Goal: Task Accomplishment & Management: Manage account settings

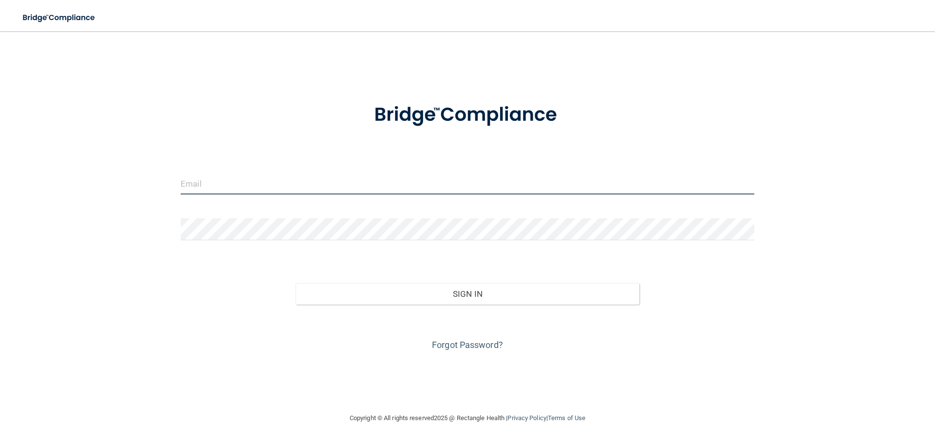
click at [317, 185] on input "email" at bounding box center [468, 183] width 574 height 22
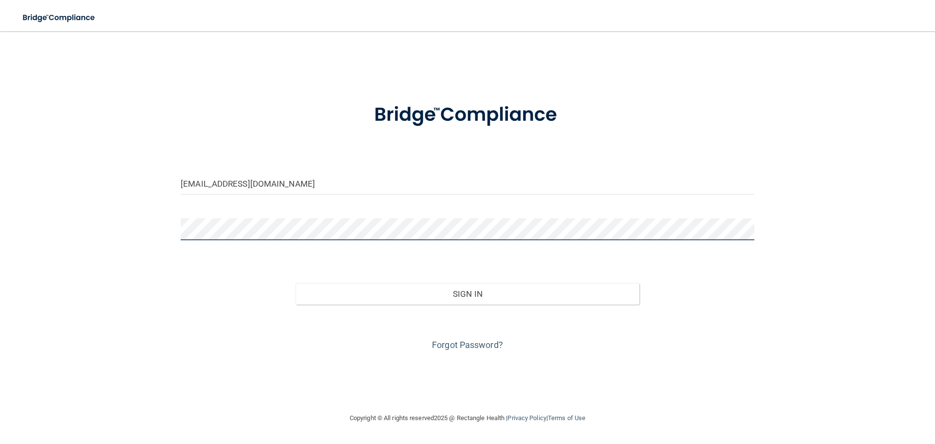
click at [296, 283] on button "Sign In" at bounding box center [468, 293] width 344 height 21
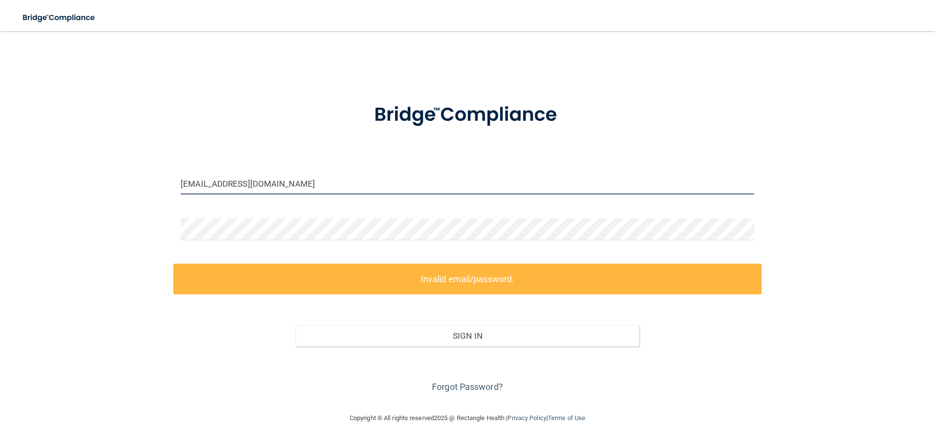
drag, startPoint x: 294, startPoint y: 186, endPoint x: 120, endPoint y: 192, distance: 174.0
click at [120, 192] on div "[EMAIL_ADDRESS][DOMAIN_NAME] Invalid email/password. You don't have permission …" at bounding box center [467, 221] width 896 height 361
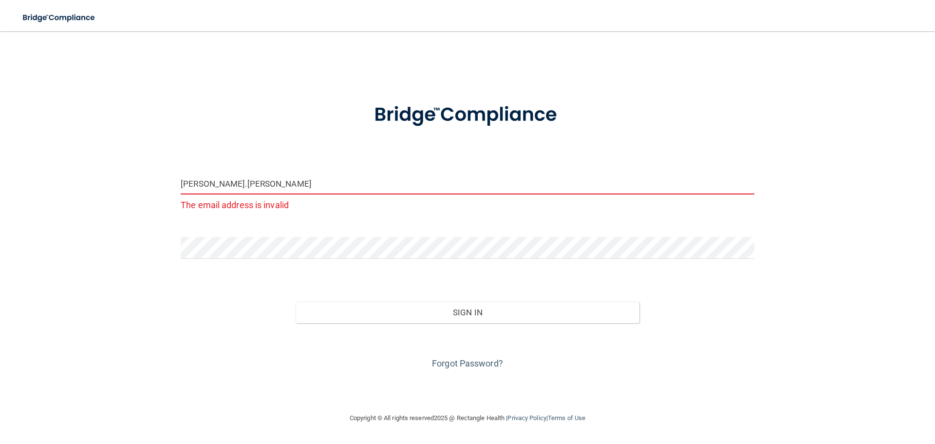
type input "[PERSON_NAME].[PERSON_NAME]"
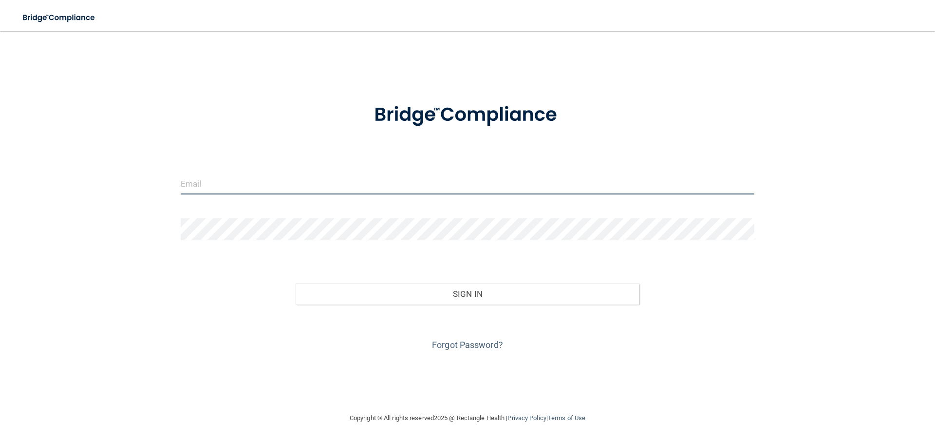
click at [294, 189] on input "email" at bounding box center [468, 183] width 574 height 22
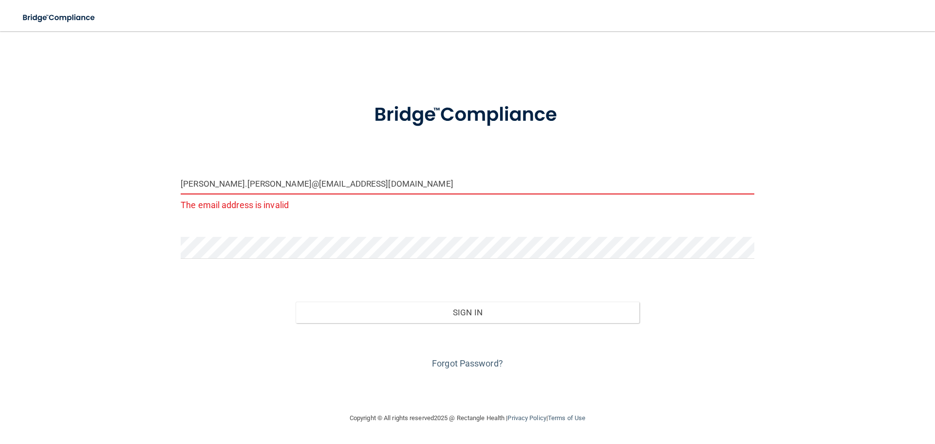
drag, startPoint x: 351, startPoint y: 184, endPoint x: 305, endPoint y: 184, distance: 46.3
click at [305, 184] on input "sarah.luzuriaga@arcdentalhealth@gmail.com" at bounding box center [468, 183] width 574 height 22
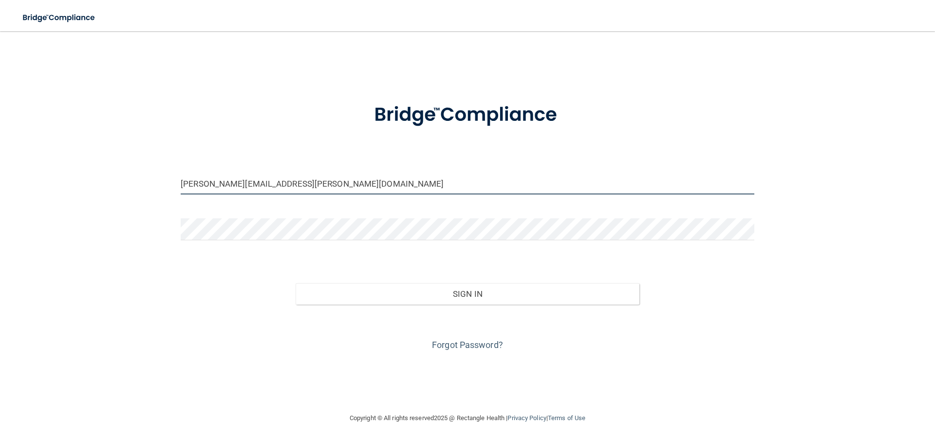
type input "sarah.luzuriaga@arcdentalhealth.com"
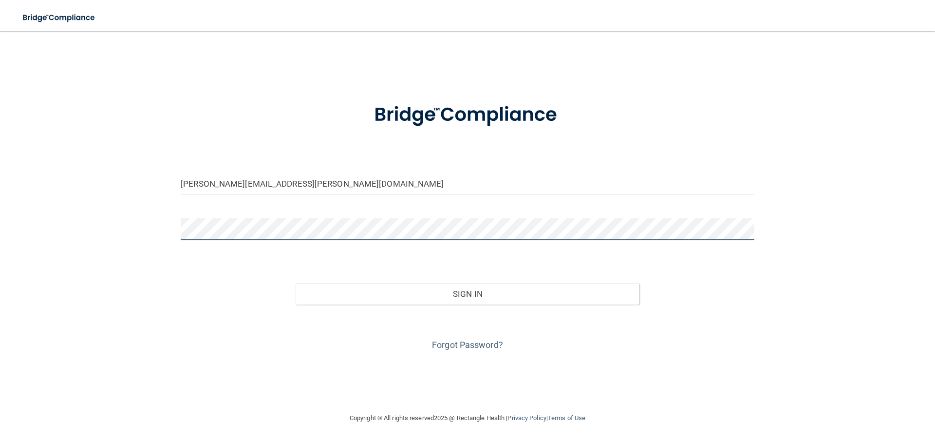
click at [152, 229] on div "sarah.luzuriaga@arcdentalhealth.com Invalid email/password. You don't have perm…" at bounding box center [467, 221] width 896 height 361
click at [296, 283] on button "Sign In" at bounding box center [468, 293] width 344 height 21
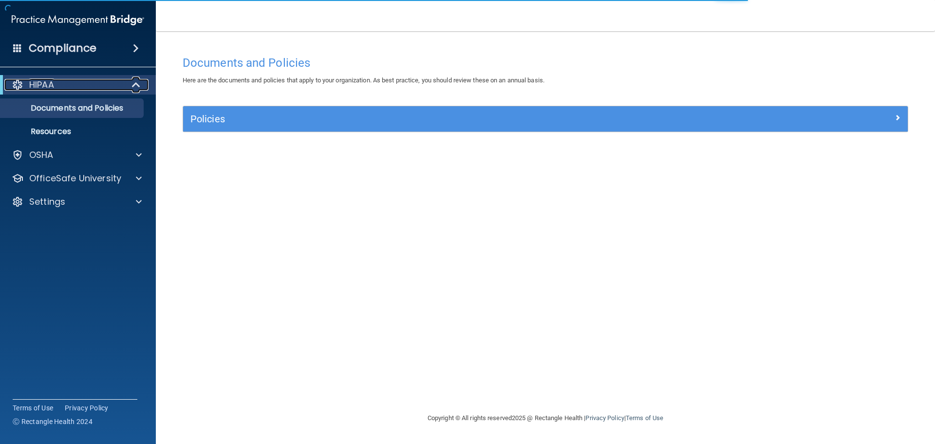
click at [93, 87] on div "HIPAA" at bounding box center [64, 85] width 120 height 12
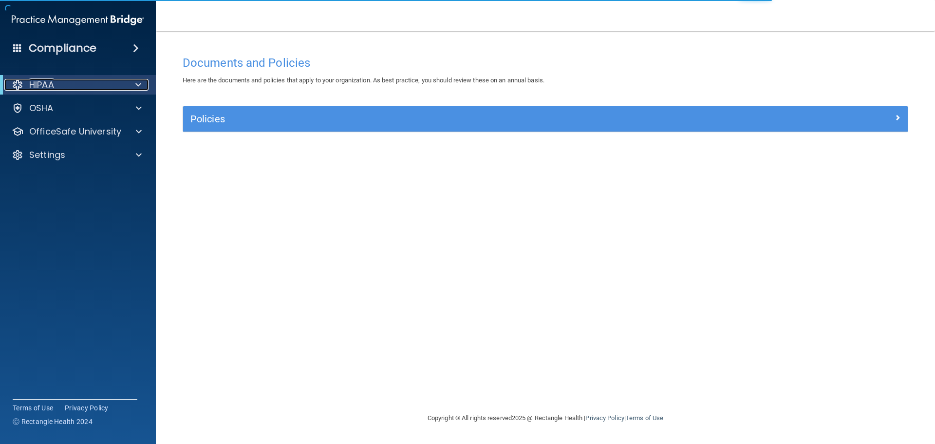
click at [94, 87] on div "HIPAA" at bounding box center [64, 85] width 120 height 12
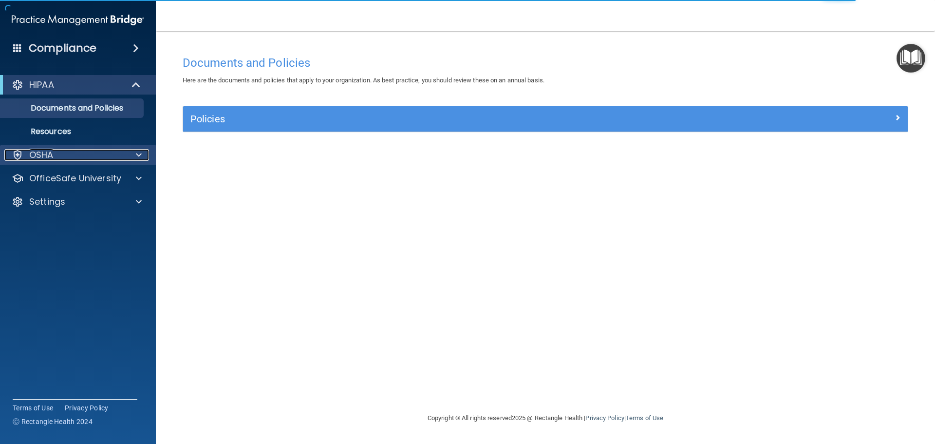
click at [54, 160] on div "OSHA" at bounding box center [64, 155] width 121 height 12
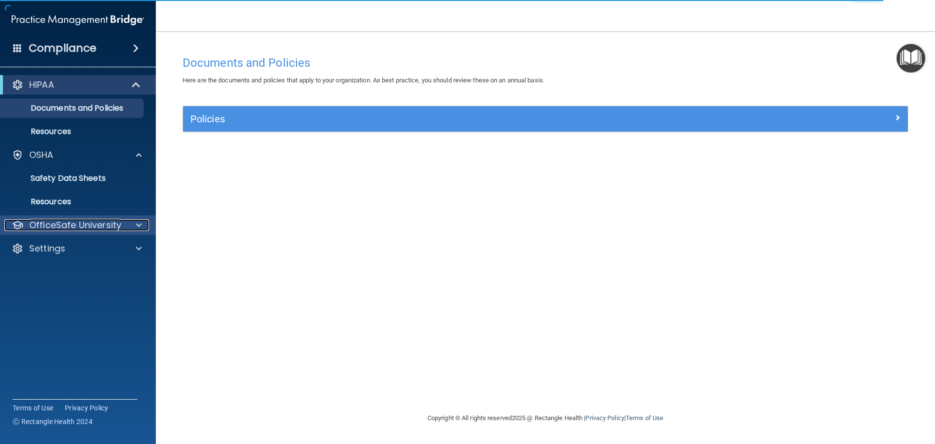
click at [62, 224] on p "OfficeSafe University" at bounding box center [75, 225] width 92 height 12
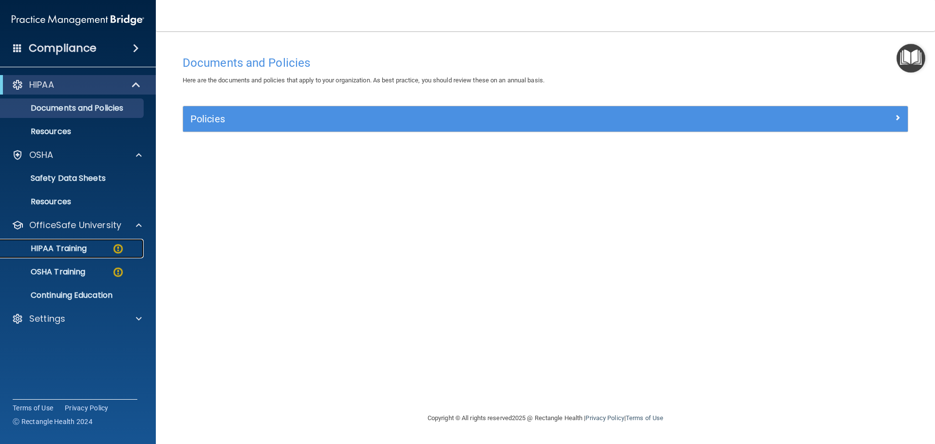
click at [63, 250] on p "HIPAA Training" at bounding box center [46, 249] width 80 height 10
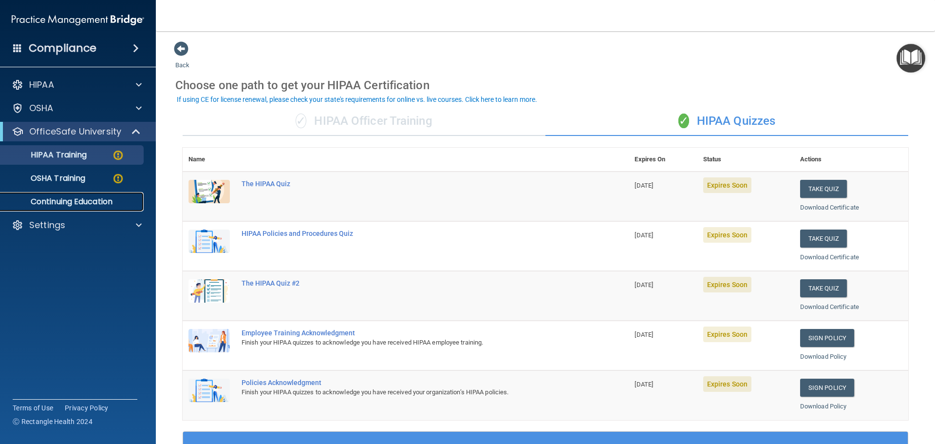
click at [79, 205] on p "Continuing Education" at bounding box center [72, 202] width 133 height 10
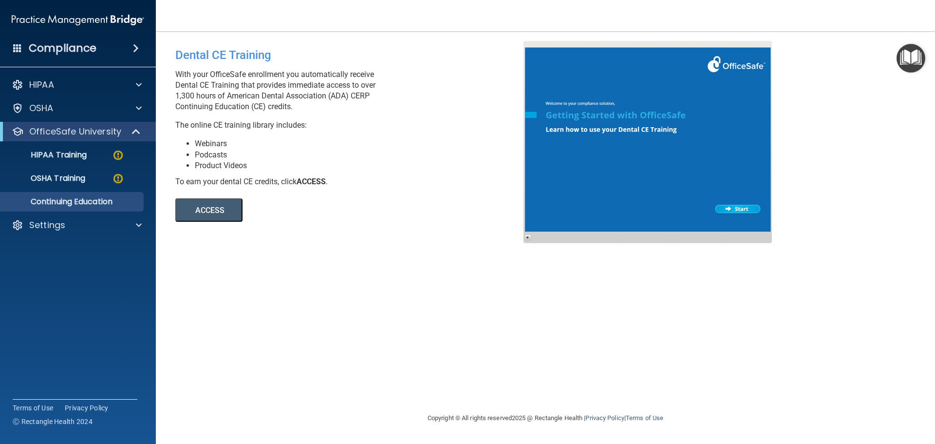
click at [224, 201] on button "ACCESS" at bounding box center [208, 209] width 67 height 23
click at [76, 221] on div "Settings" at bounding box center [64, 225] width 121 height 12
click at [63, 251] on p "My Account" at bounding box center [72, 249] width 133 height 10
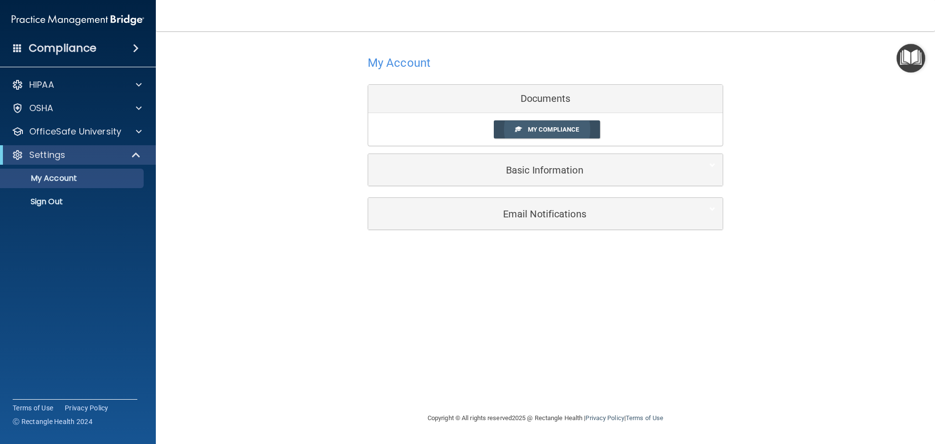
click at [548, 133] on span "My Compliance" at bounding box center [553, 129] width 51 height 7
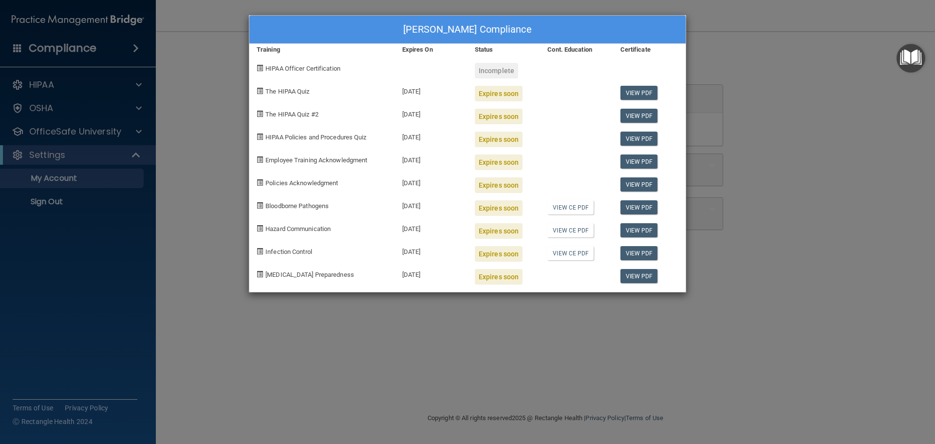
click at [636, 67] on div at bounding box center [649, 67] width 73 height 23
click at [745, 45] on div "Sarah Luzuriaga's Compliance Training Expires On Status Cont. Education Certifi…" at bounding box center [467, 222] width 935 height 444
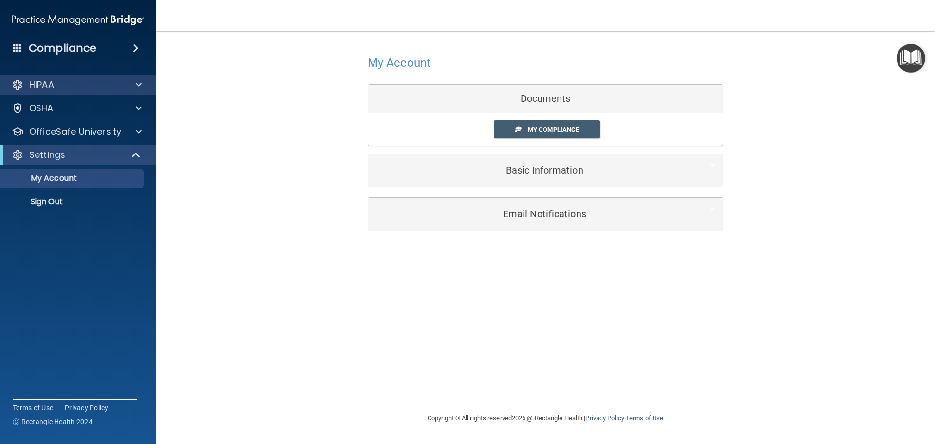
click at [79, 77] on div "HIPAA" at bounding box center [78, 84] width 156 height 19
click at [103, 50] on div "Compliance" at bounding box center [78, 48] width 156 height 21
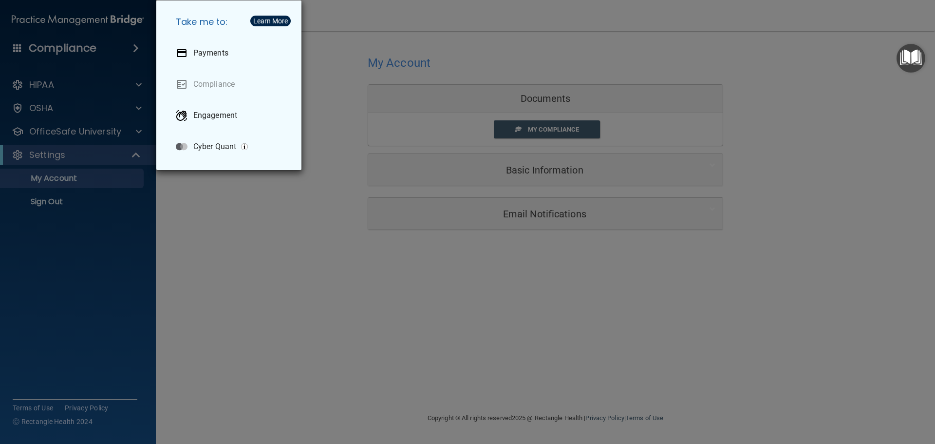
click at [50, 200] on div "Take me to: Payments Compliance Engagement Cyber Quant" at bounding box center [467, 222] width 935 height 444
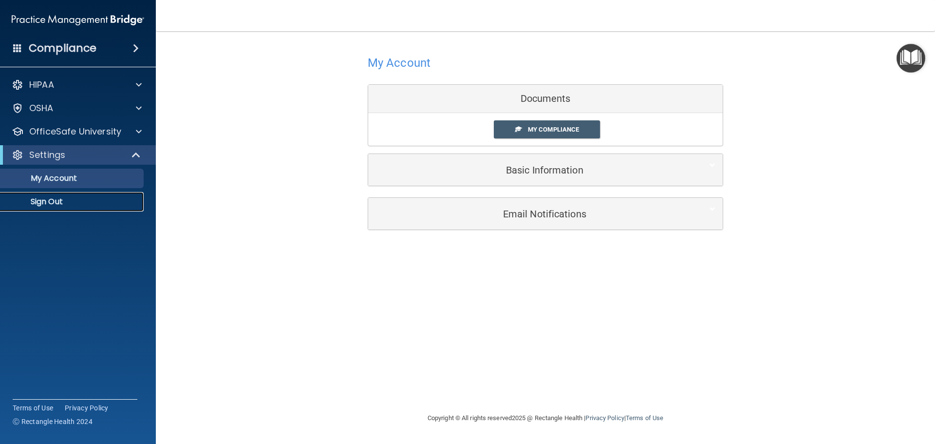
click at [52, 204] on p "Sign Out" at bounding box center [72, 202] width 133 height 10
